Goal: Transaction & Acquisition: Purchase product/service

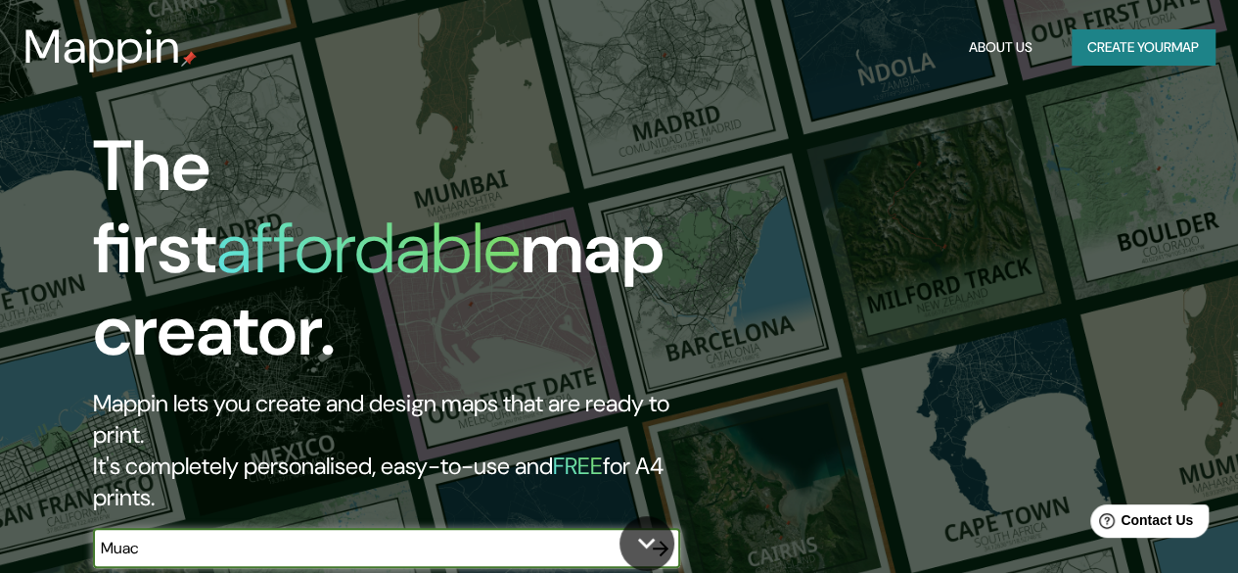
type input "Muac"
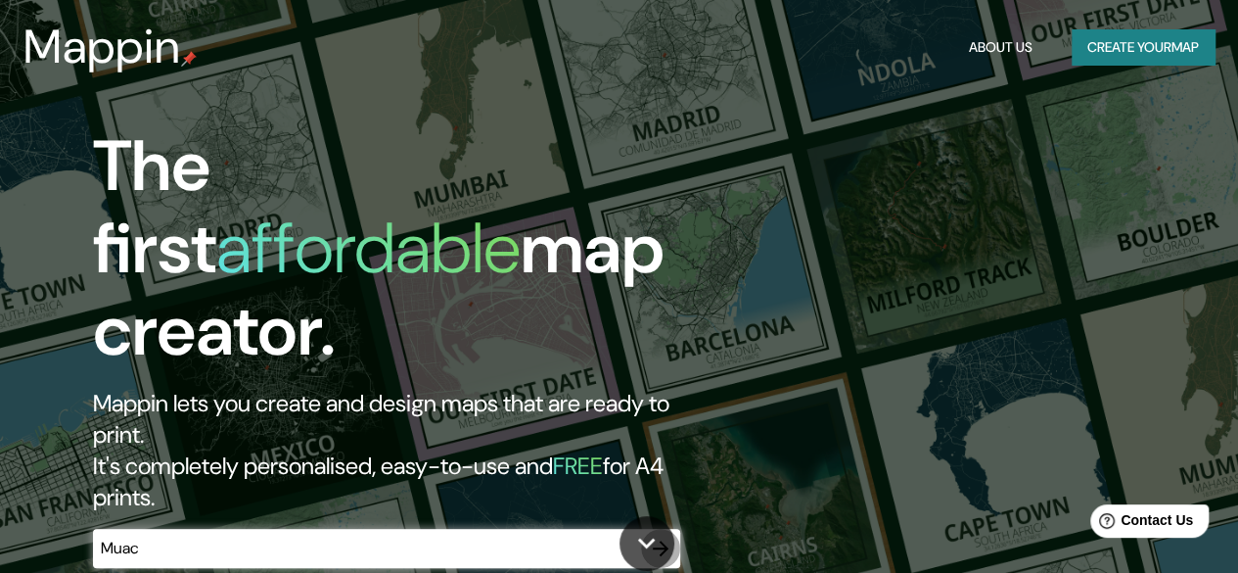
click at [654, 536] on icon "button" at bounding box center [660, 547] width 23 height 23
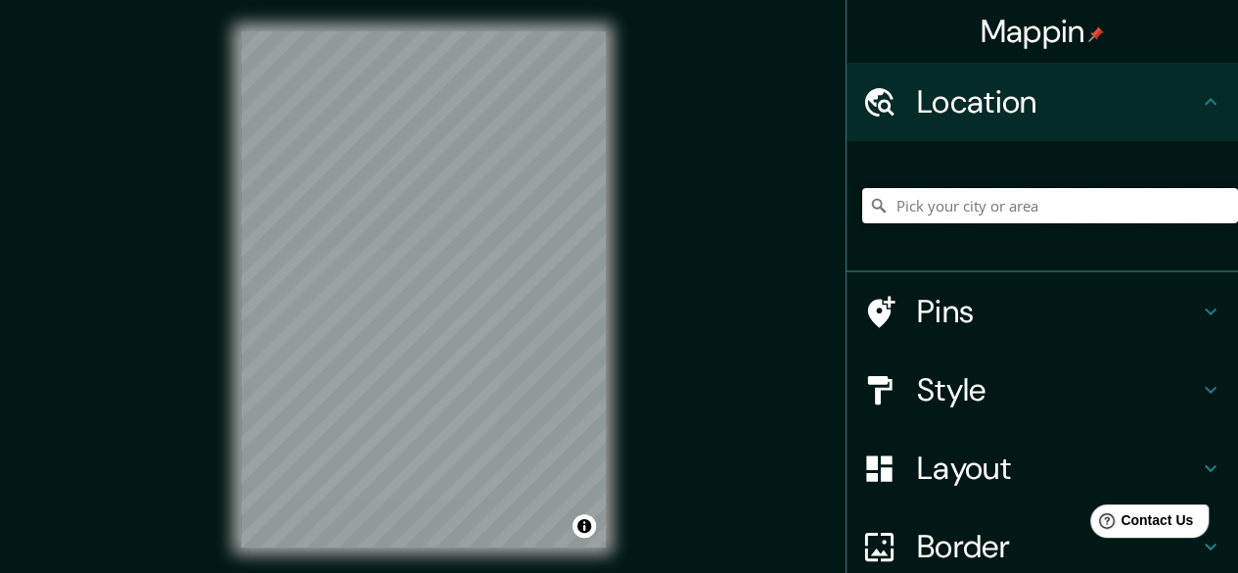
click at [1079, 202] on input "Pick your city or area" at bounding box center [1050, 205] width 376 height 35
type input "c"
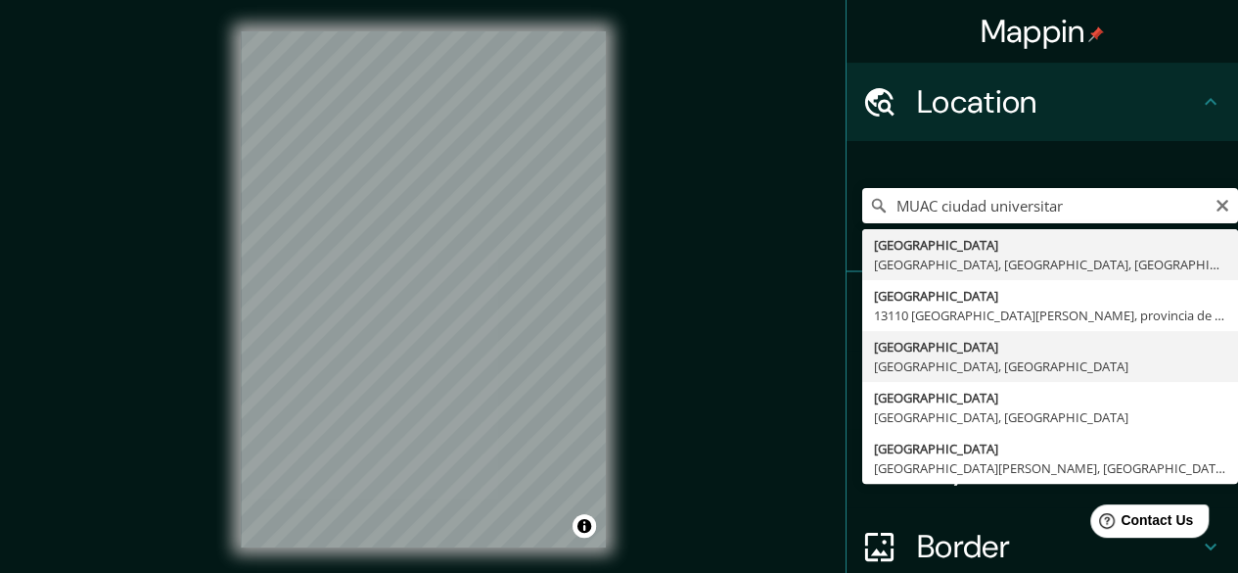
type input "[GEOGRAPHIC_DATA], [GEOGRAPHIC_DATA], [GEOGRAPHIC_DATA]"
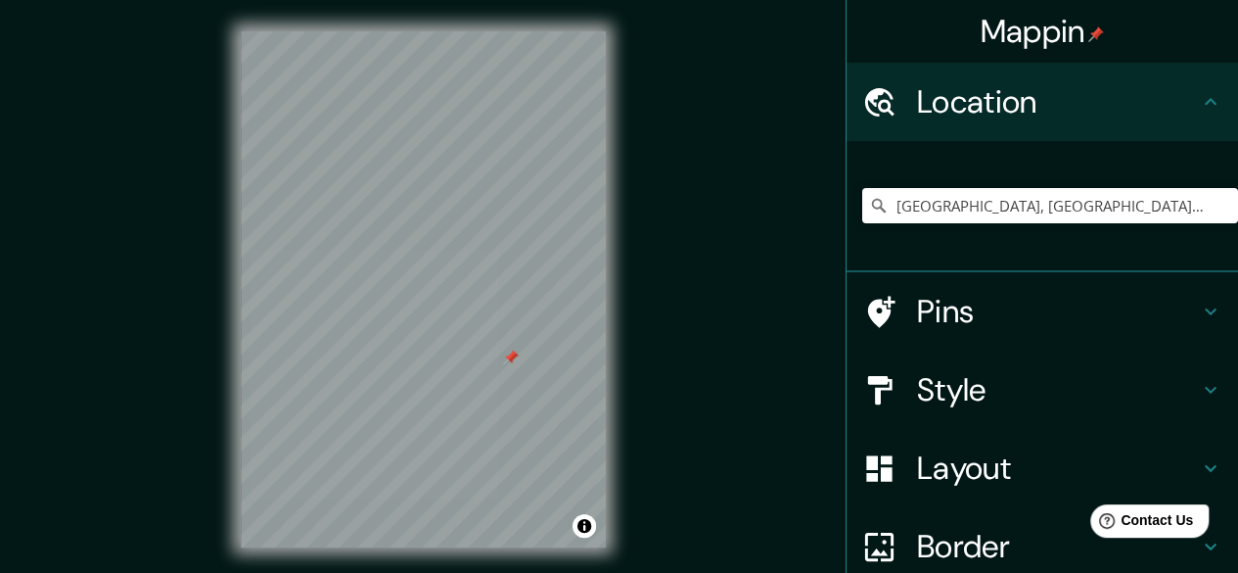
click at [504, 360] on div at bounding box center [511, 357] width 16 height 16
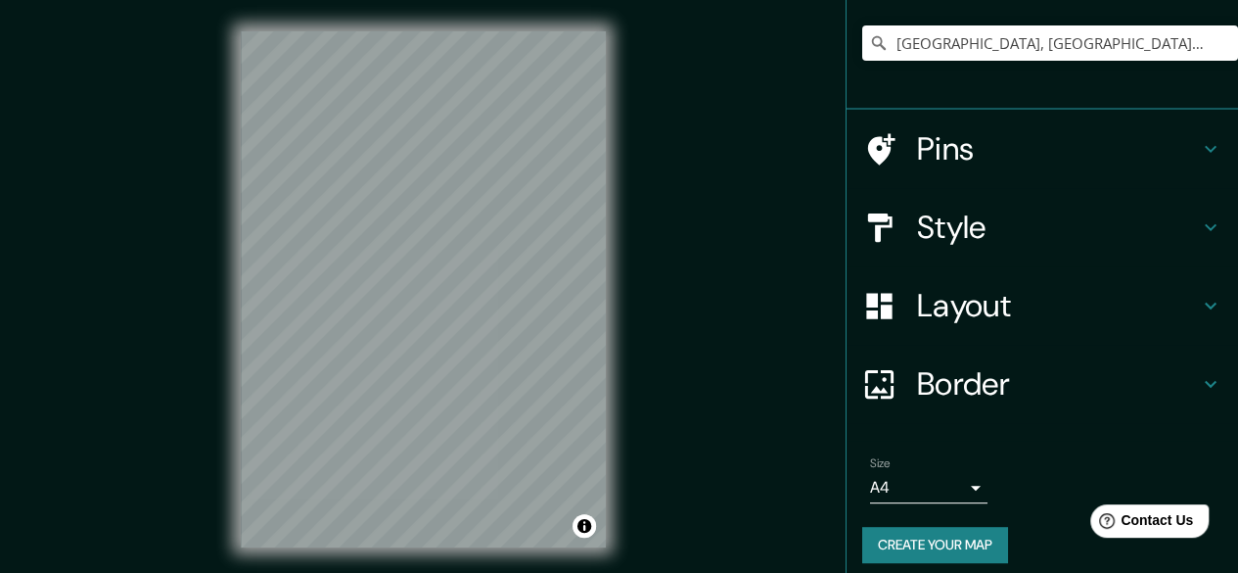
scroll to position [175, 0]
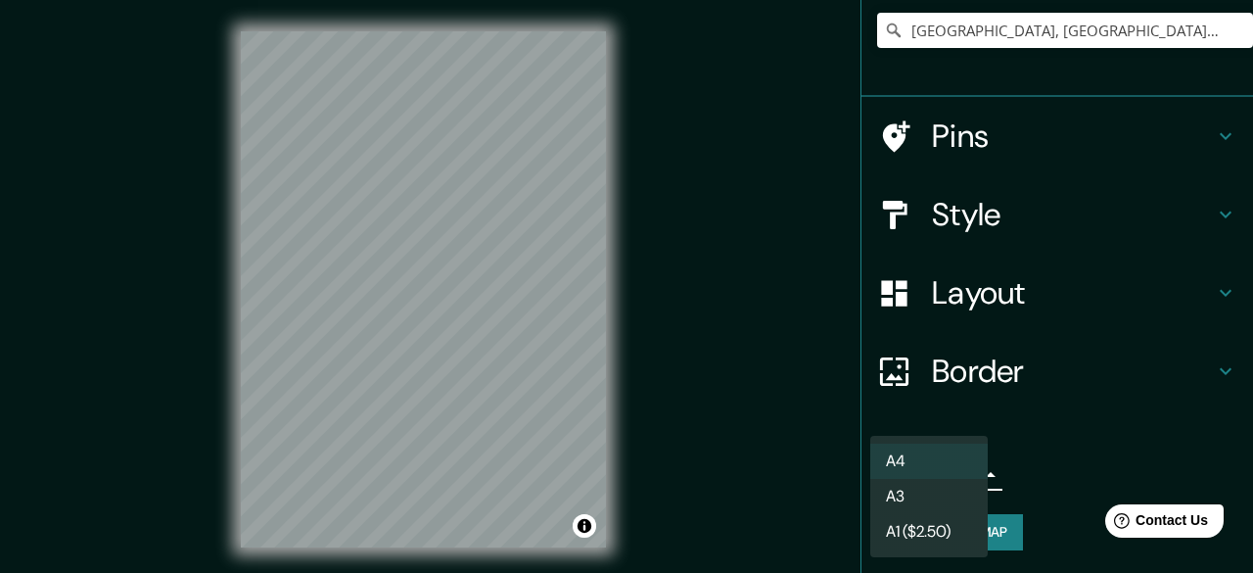
click at [934, 482] on body "Mappin Location [GEOGRAPHIC_DATA], [GEOGRAPHIC_DATA], [GEOGRAPHIC_DATA] Pins St…" at bounding box center [626, 286] width 1253 height 573
click at [936, 502] on li "A3" at bounding box center [928, 496] width 117 height 35
type input "a4"
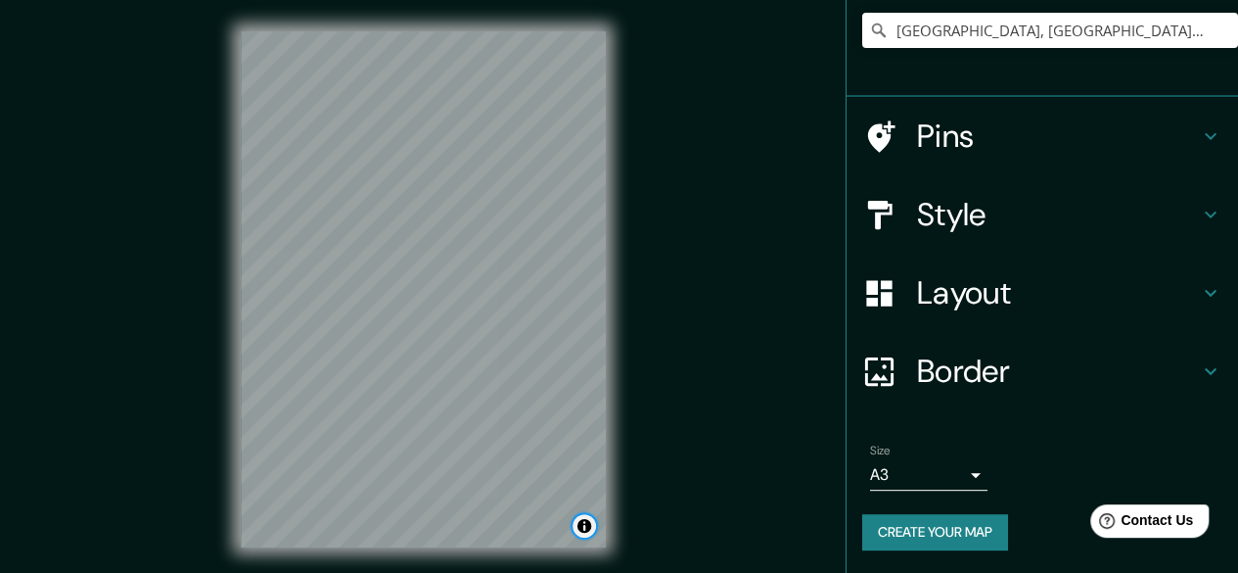
click at [584, 528] on button "Toggle attribution" at bounding box center [584, 525] width 23 height 23
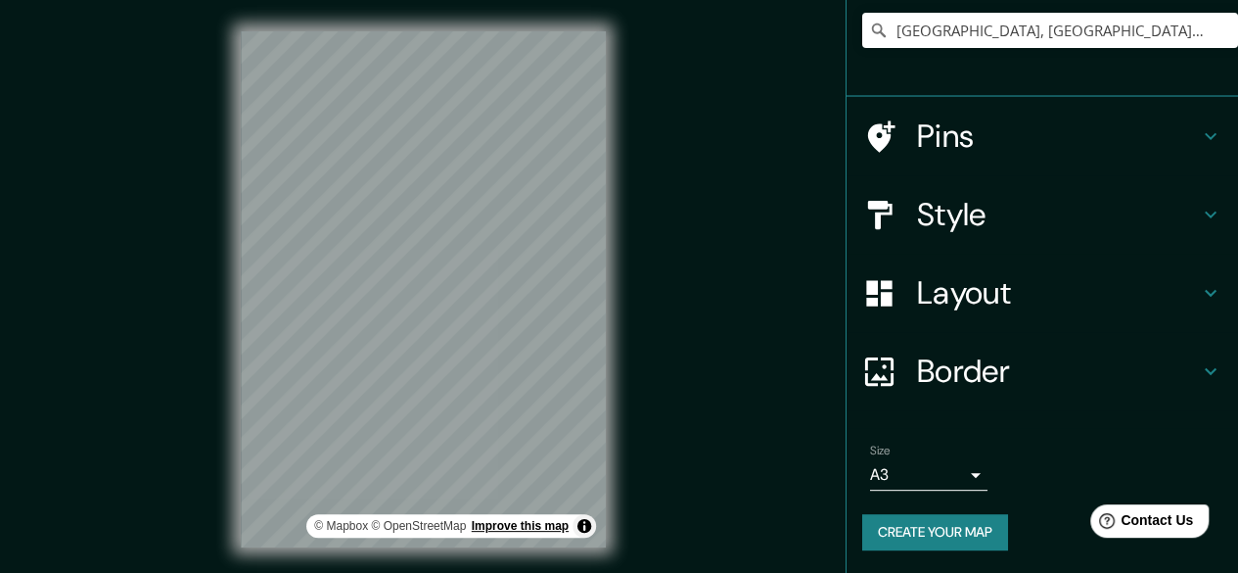
click at [557, 521] on link "Improve this map" at bounding box center [520, 526] width 97 height 14
click at [1042, 37] on input "[GEOGRAPHIC_DATA], [GEOGRAPHIC_DATA], [GEOGRAPHIC_DATA]" at bounding box center [1050, 30] width 376 height 35
click at [1217, 34] on icon "Clear" at bounding box center [1223, 30] width 12 height 12
click at [1048, 42] on input "[GEOGRAPHIC_DATA], [GEOGRAPHIC_DATA], [GEOGRAPHIC_DATA]" at bounding box center [1050, 30] width 376 height 35
click at [1065, 36] on input "[GEOGRAPHIC_DATA], [GEOGRAPHIC_DATA], [GEOGRAPHIC_DATA]" at bounding box center [1050, 30] width 376 height 35
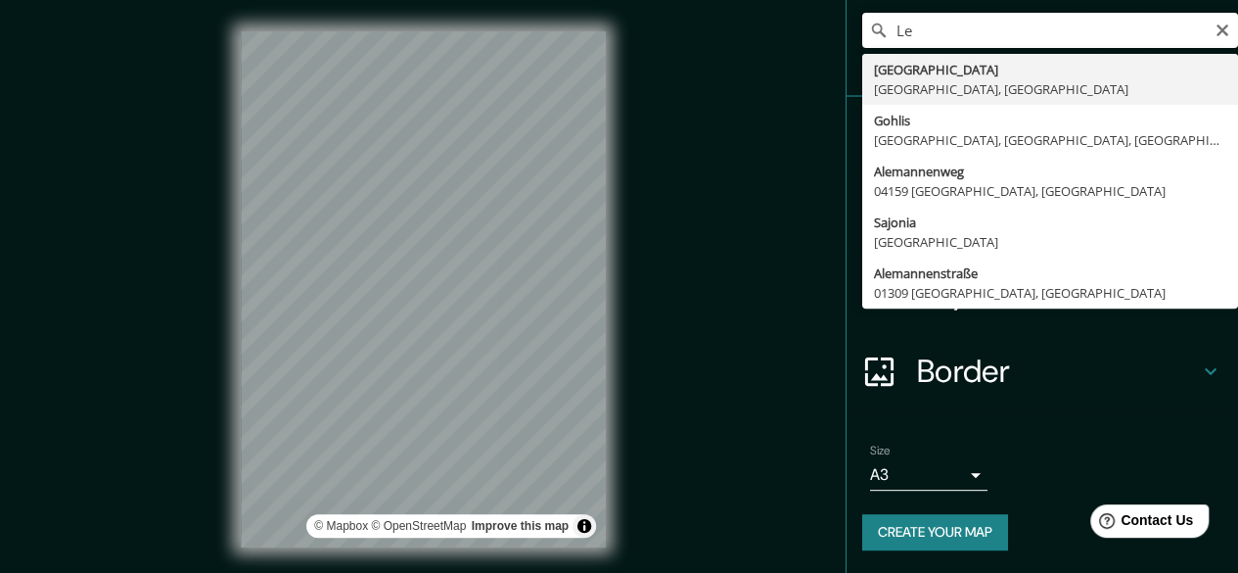
type input "L"
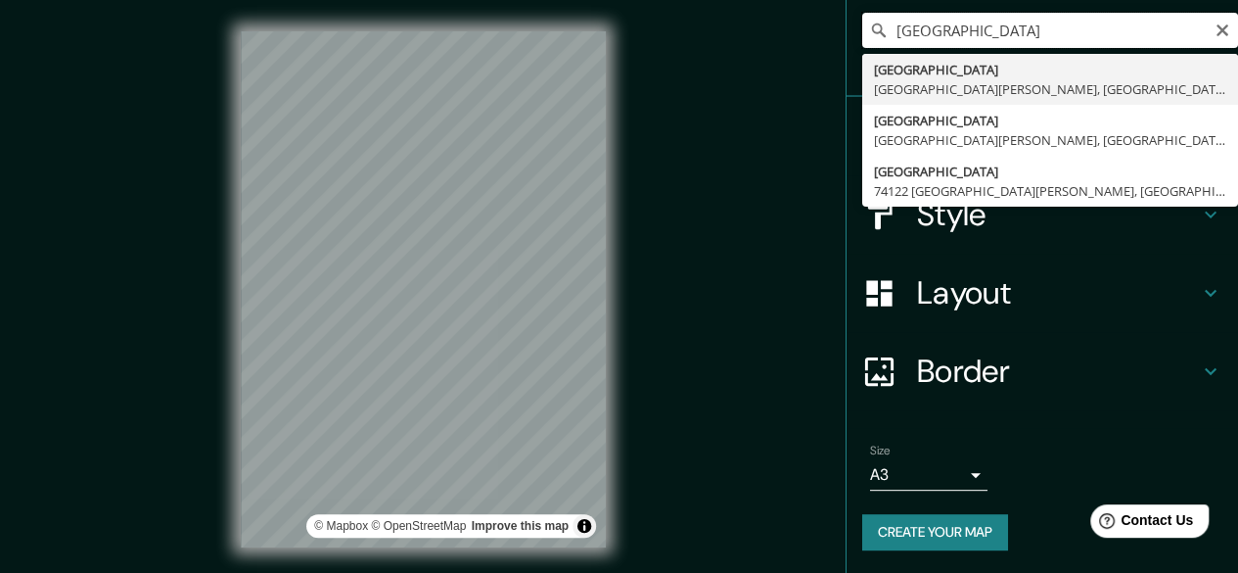
drag, startPoint x: 1108, startPoint y: 32, endPoint x: 838, endPoint y: 34, distance: 270.2
click at [847, 34] on div "[GEOGRAPHIC_DATA][PERSON_NAME], [GEOGRAPHIC_DATA], [GEOGRAPHIC_DATA] [GEOGRAPHI…" at bounding box center [1043, 31] width 392 height 131
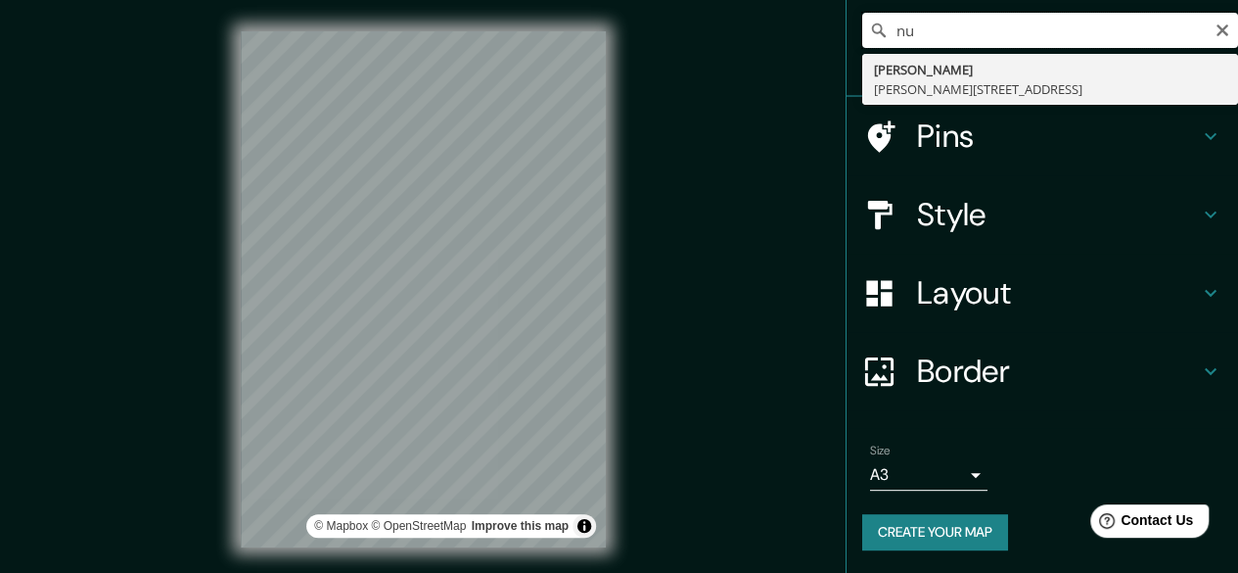
type input "n"
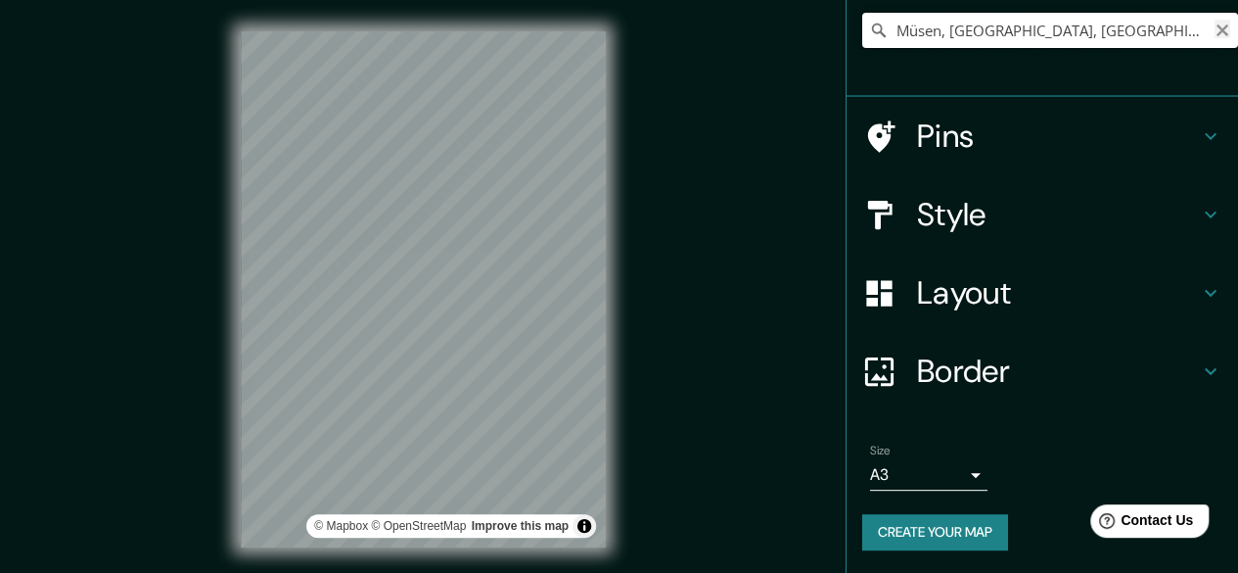
type input "Müsen, [GEOGRAPHIC_DATA], [GEOGRAPHIC_DATA], [GEOGRAPHIC_DATA]"
click at [1217, 32] on icon "Clear" at bounding box center [1223, 30] width 12 height 12
type input "Unamuno Kalea, 48340 Amorebieta-Etxano, [GEOGRAPHIC_DATA], [GEOGRAPHIC_DATA]"
click at [1215, 36] on icon "Clear" at bounding box center [1223, 31] width 16 height 16
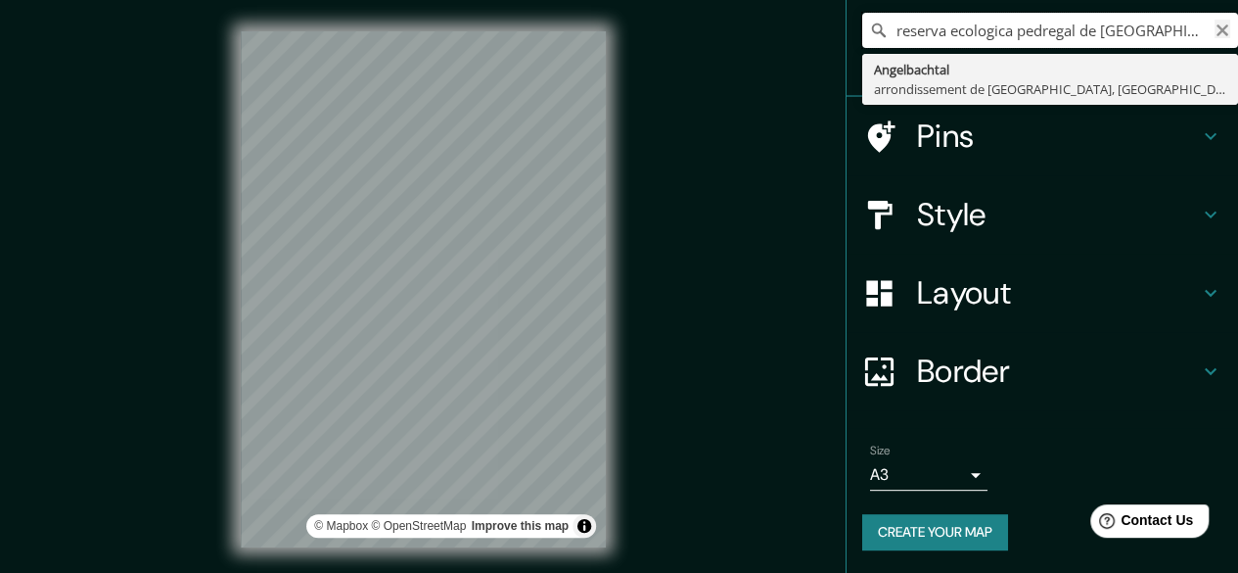
type input "reserva ecologica pedregal de [GEOGRAPHIC_DATA][PERSON_NAME]"
click at [1215, 36] on icon "Clear" at bounding box center [1223, 31] width 16 height 16
type input "[STREET_ADDRESS]"
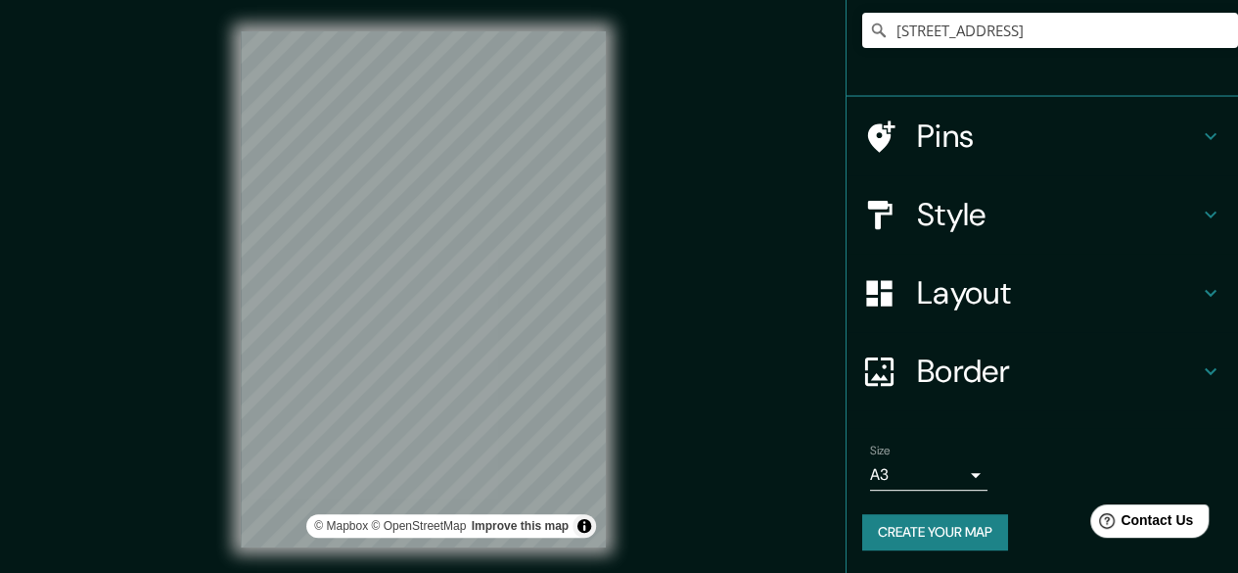
click at [350, 517] on div "© Mapbox © OpenStreetMap Improve this map" at bounding box center [423, 289] width 365 height 516
click at [657, 347] on div "Mappin Location [STREET_ADDRESS] Pins Style Layout Border Choose a border. Hint…" at bounding box center [619, 305] width 1238 height 610
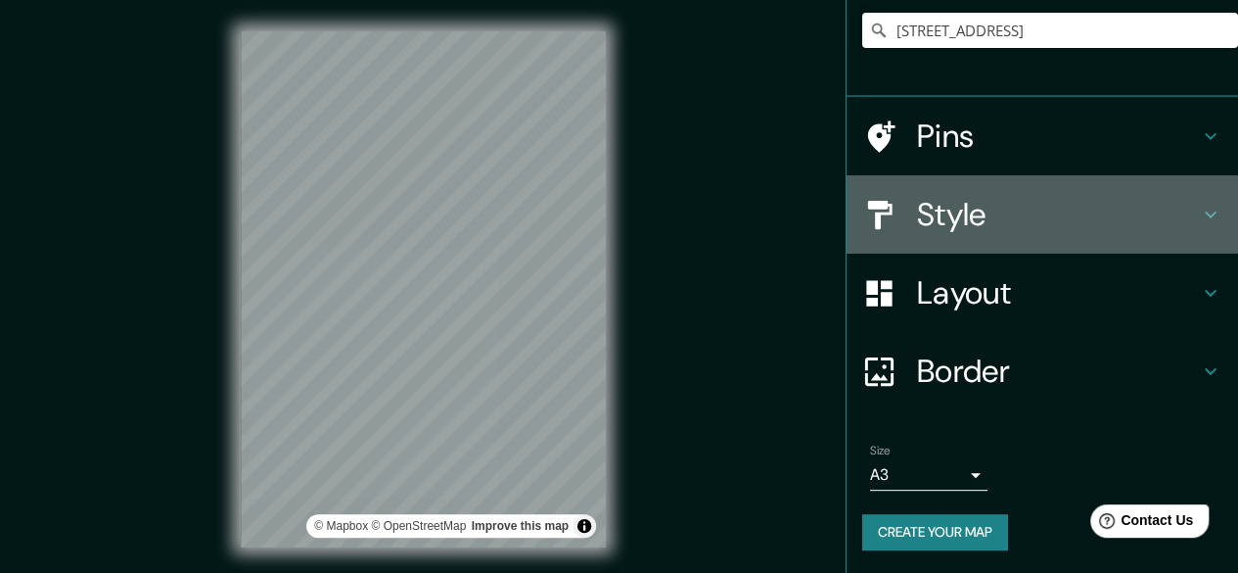
click at [965, 208] on h4 "Style" at bounding box center [1058, 214] width 282 height 39
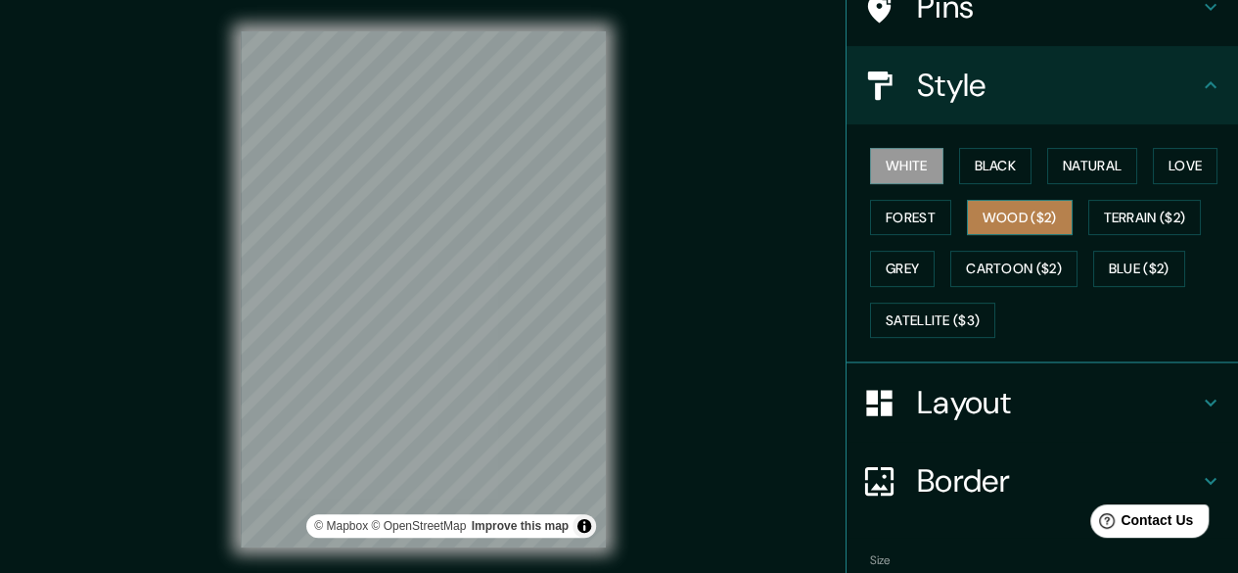
click at [1006, 209] on button "Wood ($2)" at bounding box center [1020, 218] width 106 height 36
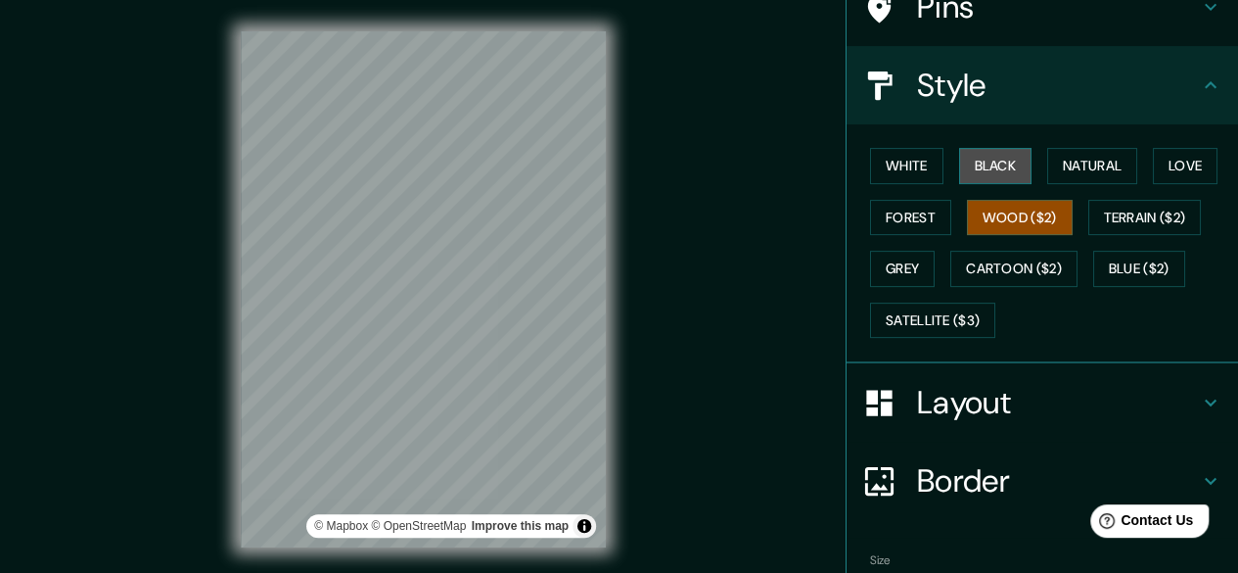
click at [989, 169] on button "Black" at bounding box center [995, 166] width 73 height 36
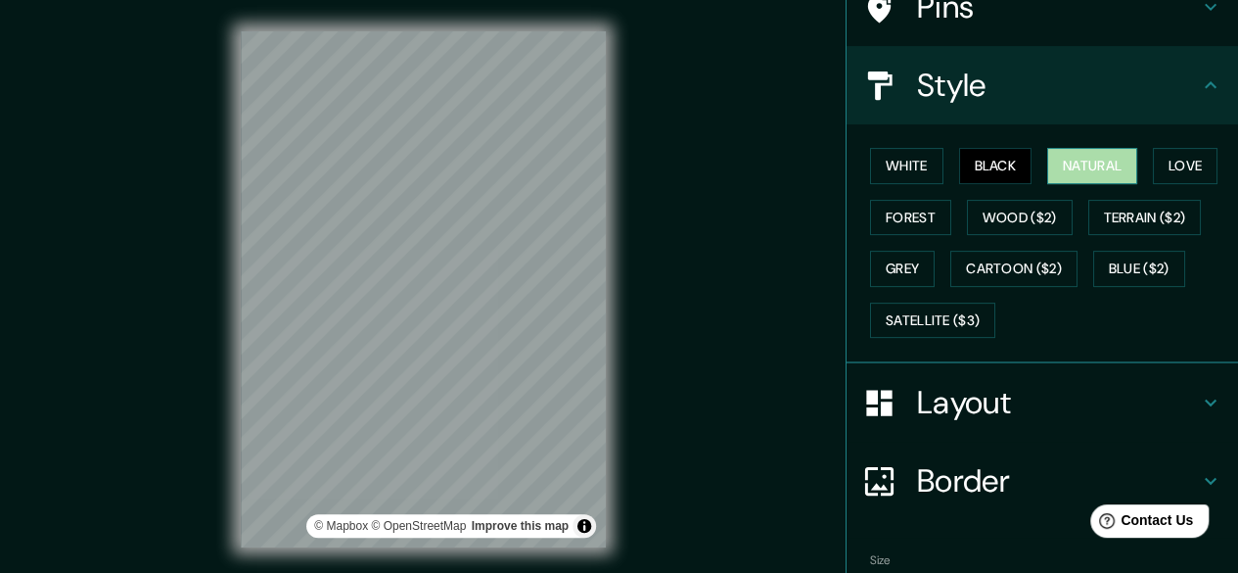
click at [1087, 170] on button "Natural" at bounding box center [1092, 166] width 90 height 36
click at [491, 346] on div at bounding box center [491, 343] width 16 height 16
click at [579, 527] on button "Toggle attribution" at bounding box center [584, 525] width 23 height 23
